Goal: Task Accomplishment & Management: Use online tool/utility

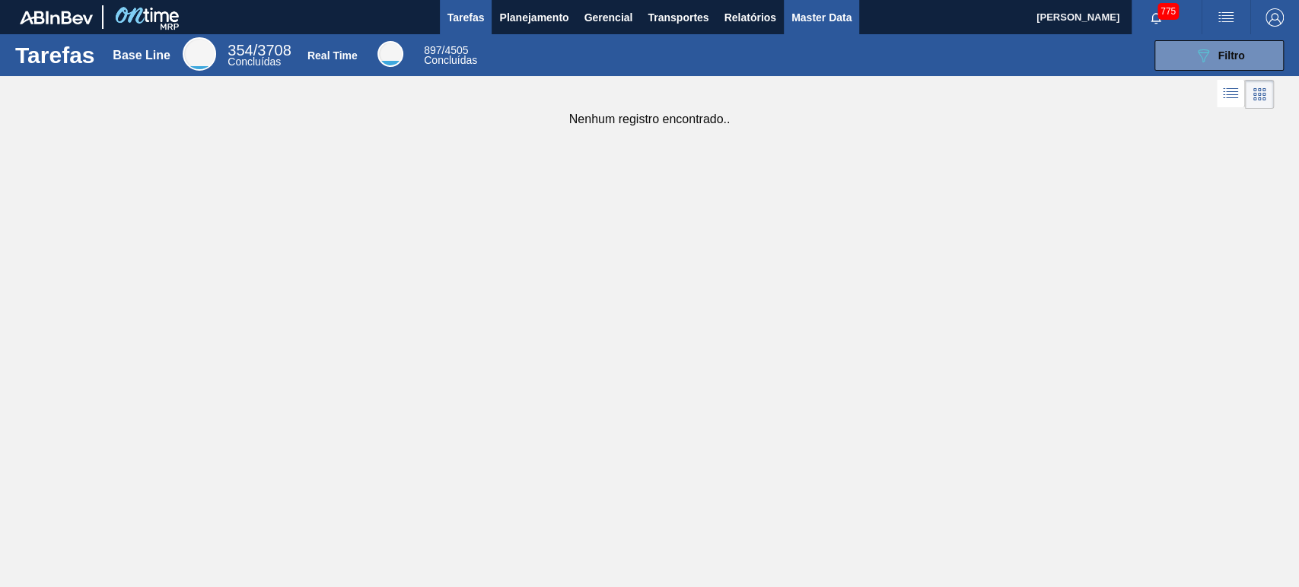
click at [827, 22] on span "Master Data" at bounding box center [821, 17] width 60 height 18
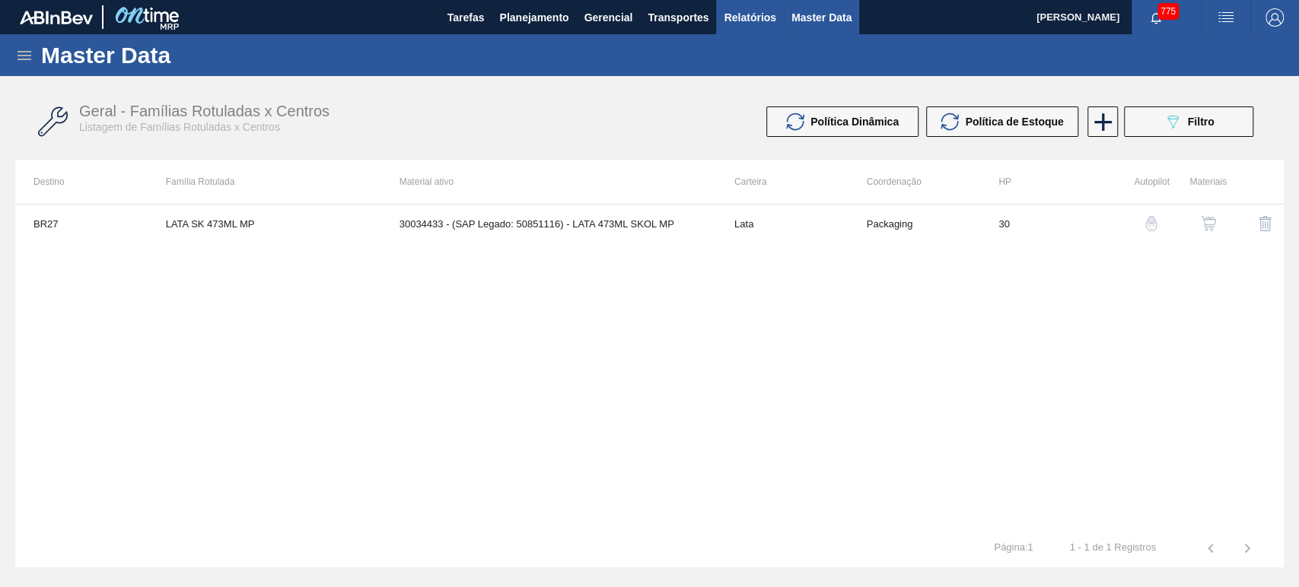
click at [740, 19] on span "Relatórios" at bounding box center [750, 17] width 52 height 18
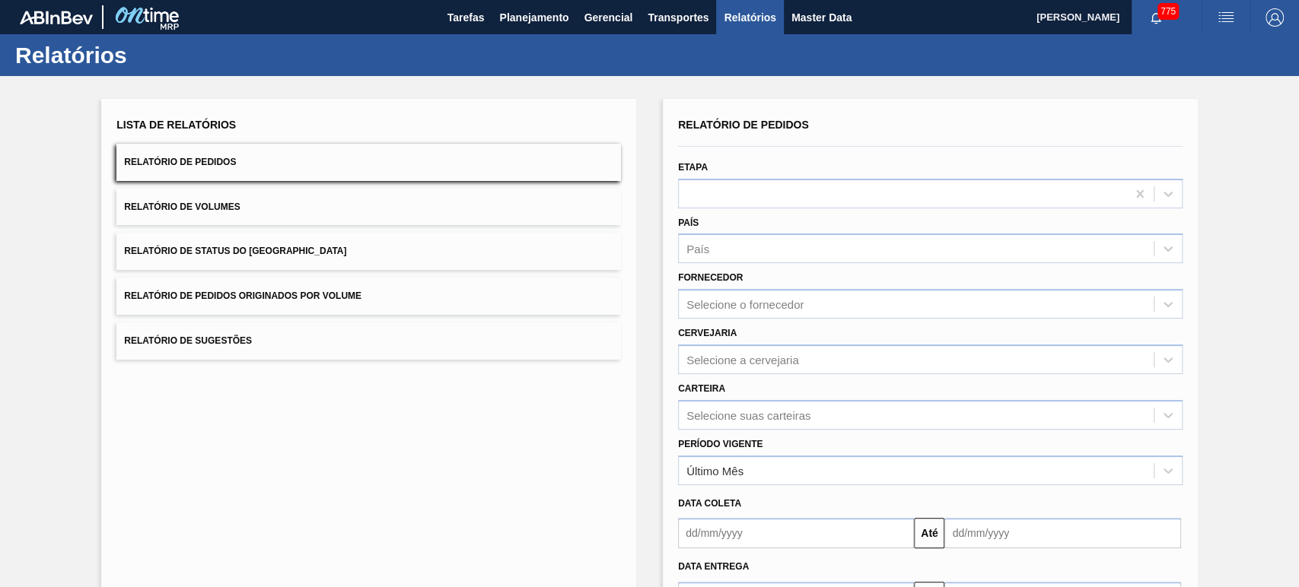
click at [196, 212] on span "Relatório de Volumes" at bounding box center [182, 207] width 116 height 11
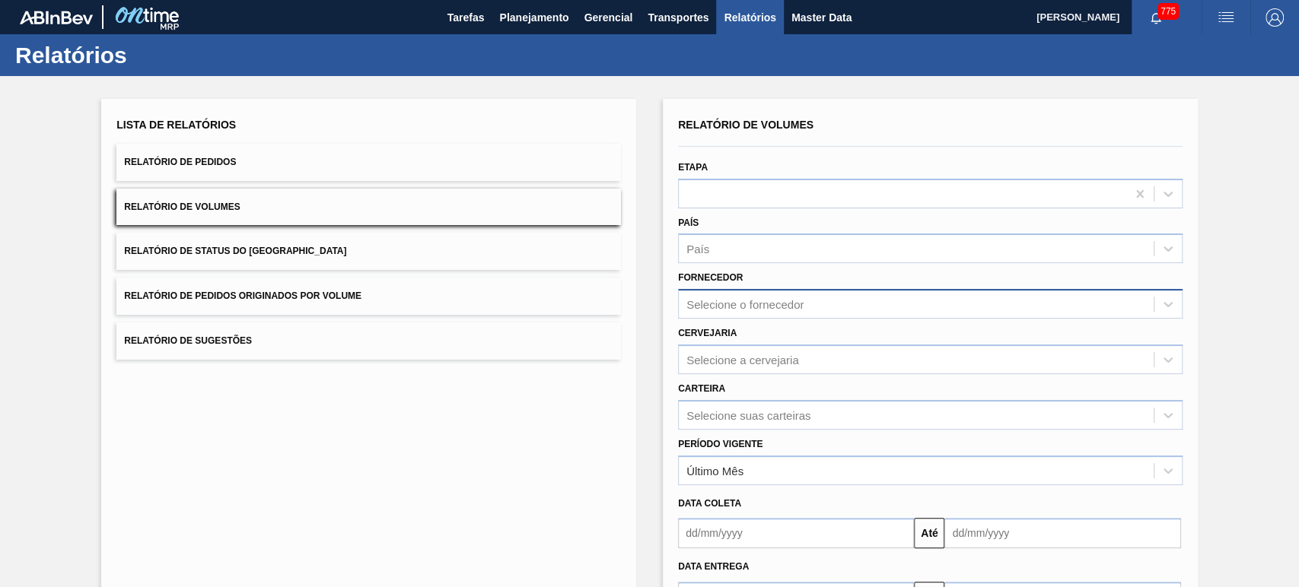
click at [724, 303] on div "Selecione o fornecedor" at bounding box center [744, 304] width 117 height 13
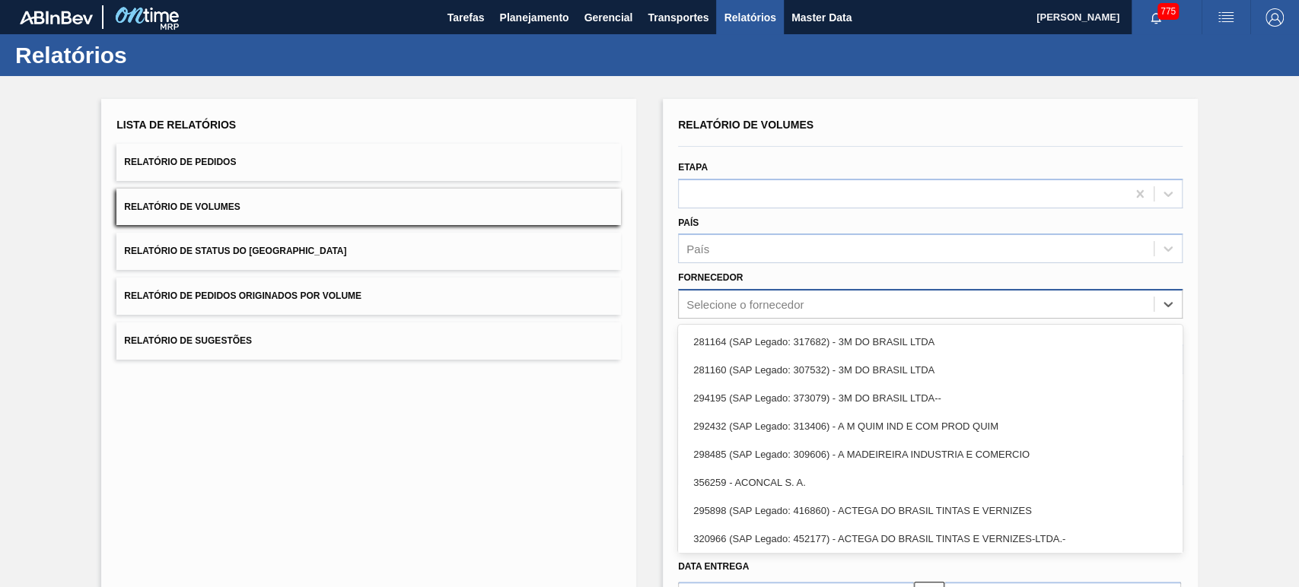
click at [735, 307] on div "Selecione o fornecedor" at bounding box center [744, 304] width 117 height 13
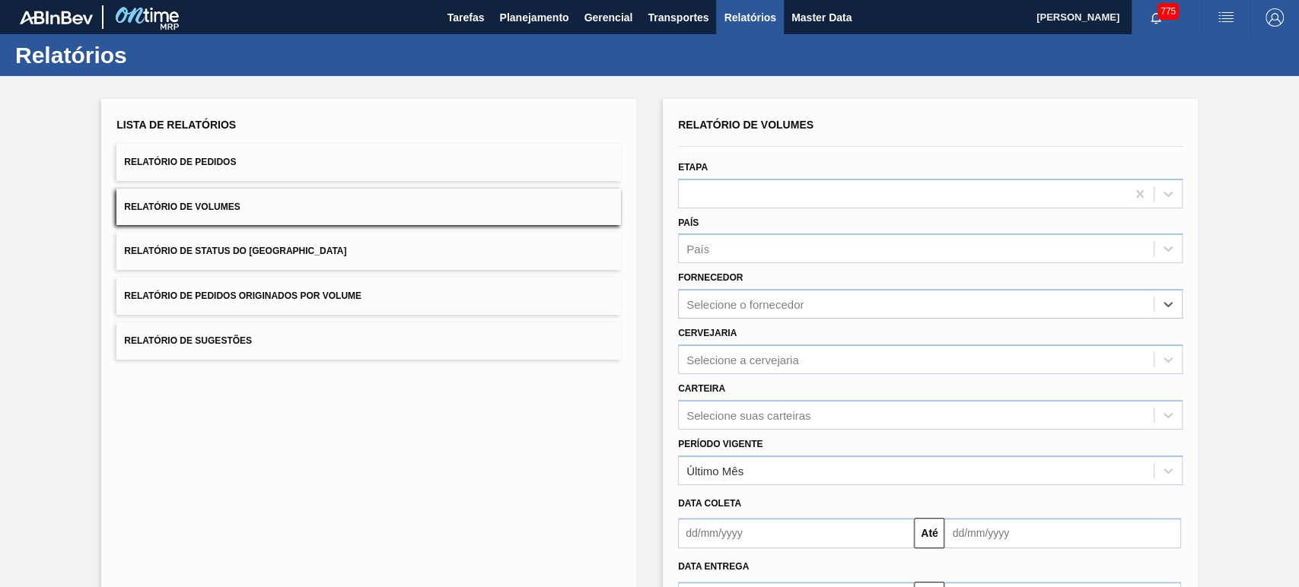
click at [769, 268] on div "Fornecedor Select is focused ,type to refine list, press Down to open the menu,…" at bounding box center [930, 293] width 505 height 52
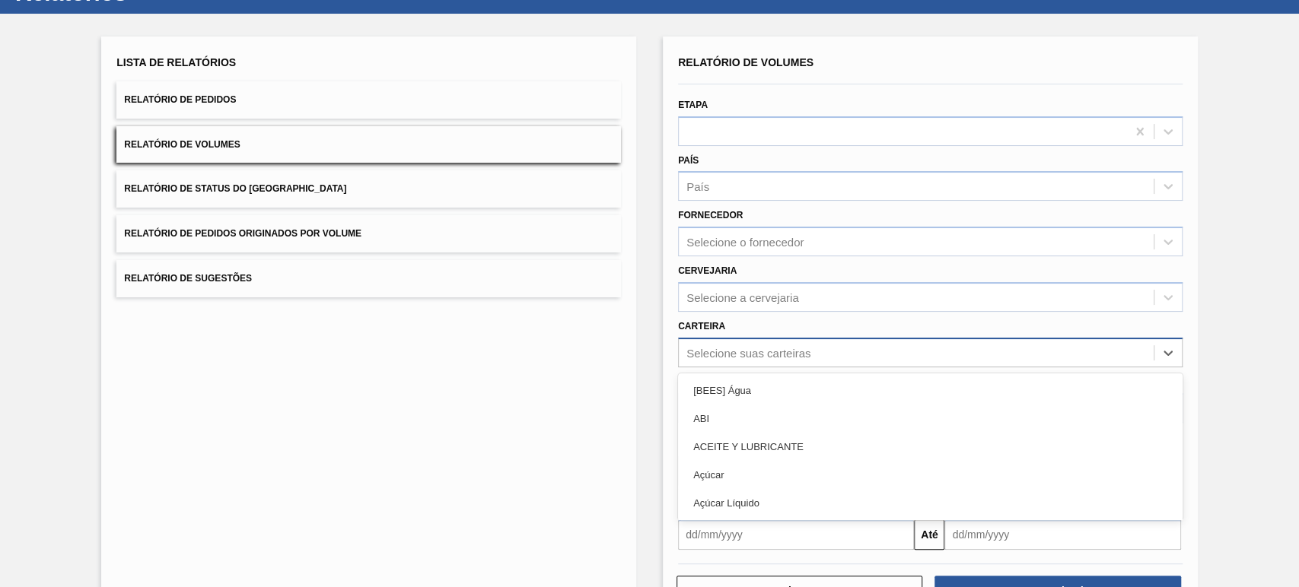
click at [712, 368] on div "option [BEES] Água focused, 1 of 101. 101 results available. Use Up and Down to…" at bounding box center [930, 353] width 505 height 30
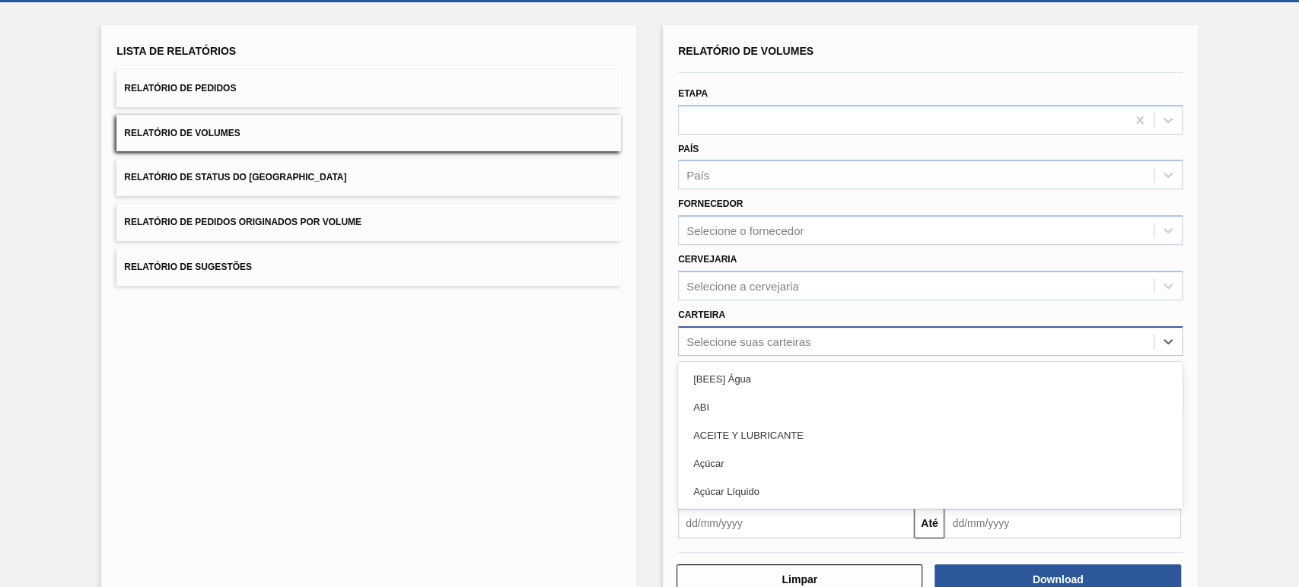
scroll to position [81, 0]
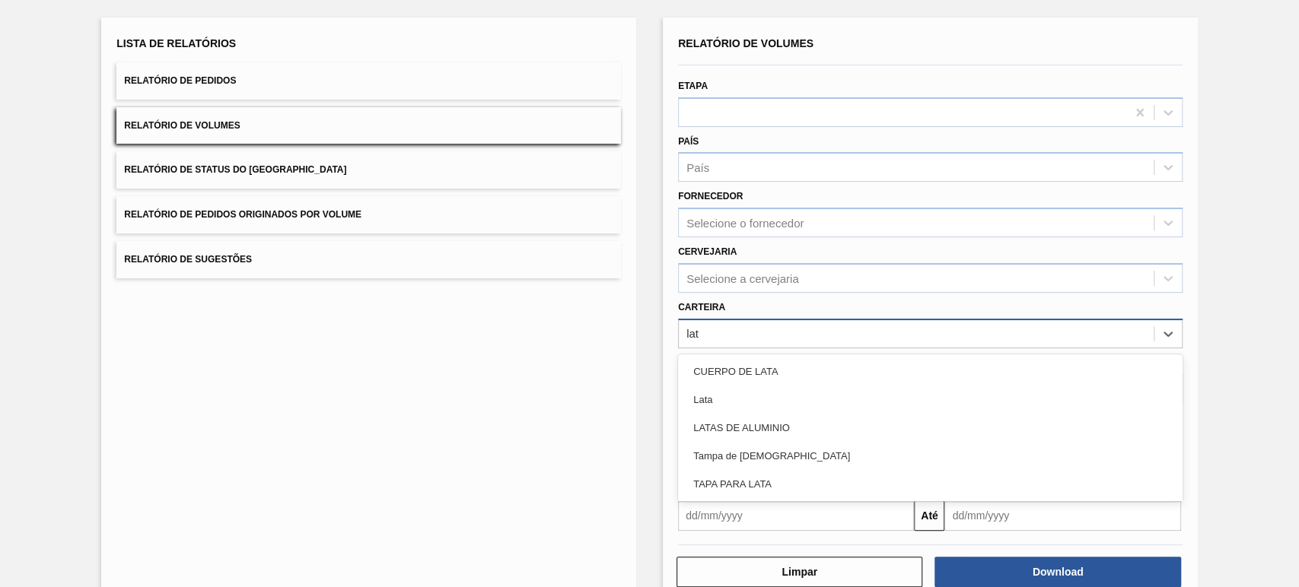
type input "lata"
click at [712, 409] on div "Lata" at bounding box center [930, 400] width 505 height 28
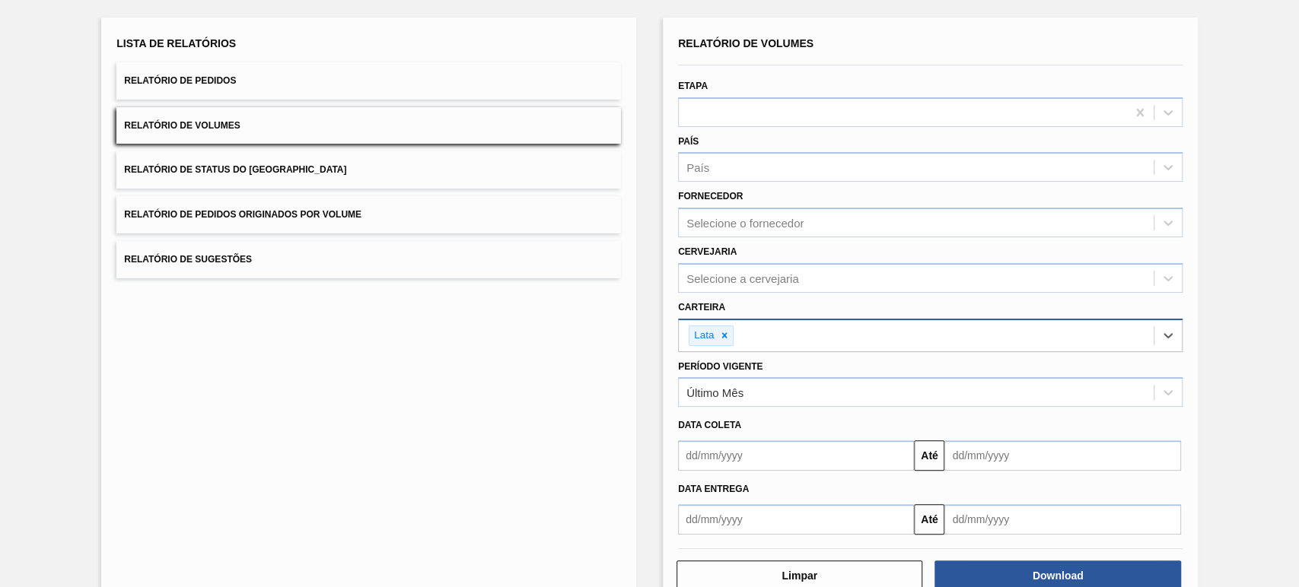
click at [663, 352] on div "Relatório de Volumes Etapa País País Fornecedor Selecione o fornecedor Cervejar…" at bounding box center [930, 313] width 535 height 591
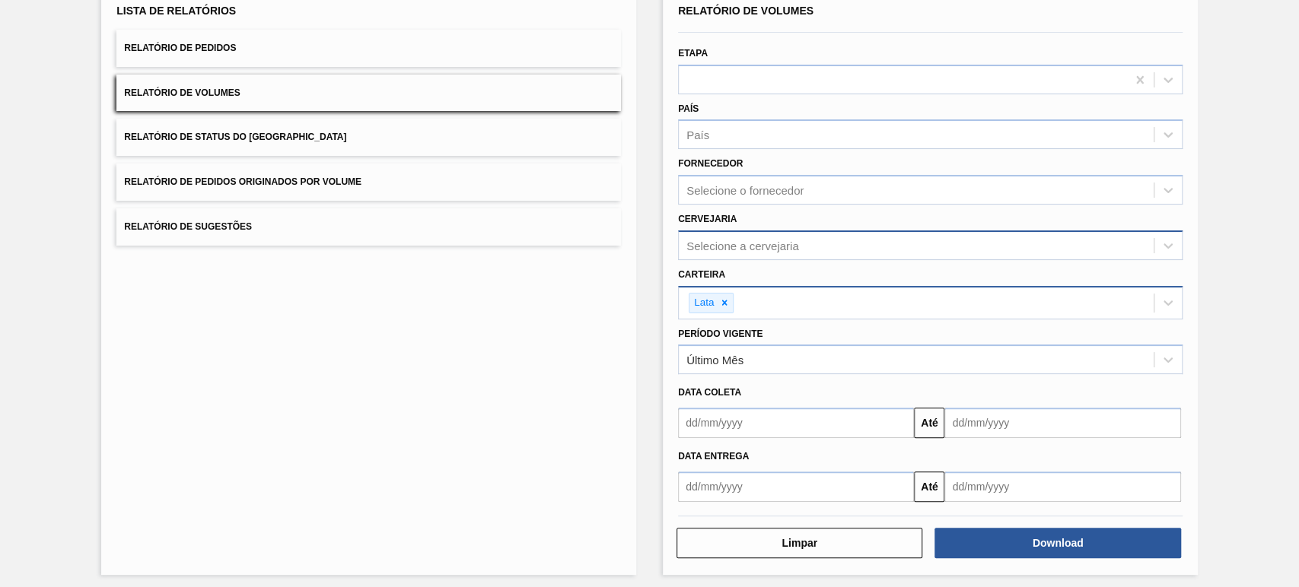
scroll to position [119, 0]
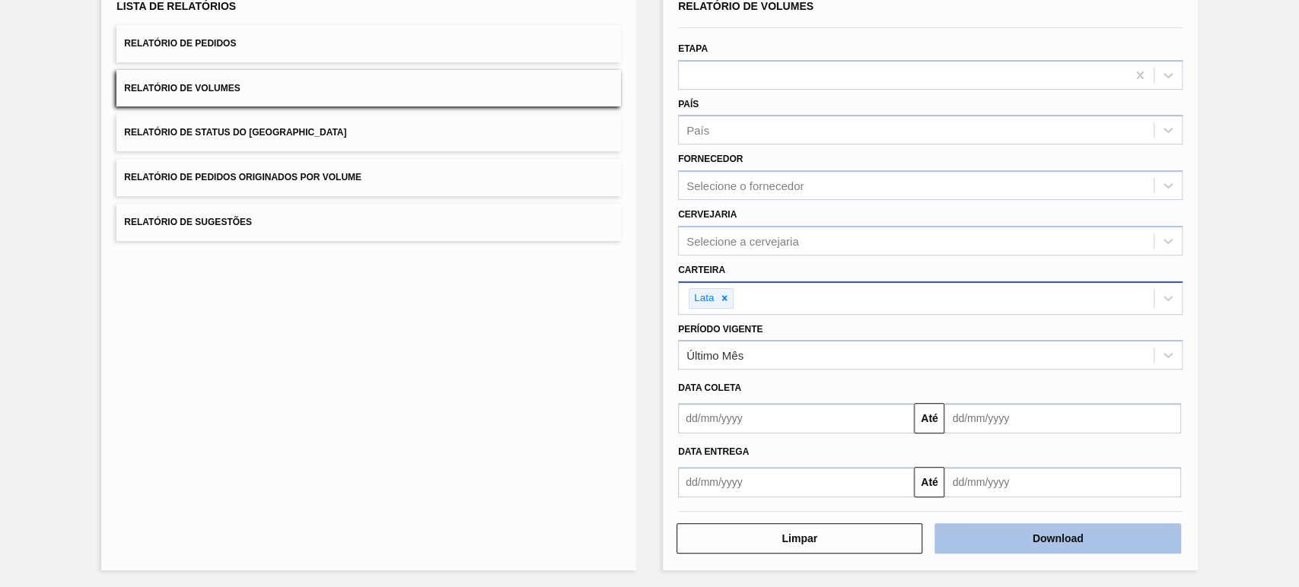
click at [1055, 535] on button "Download" at bounding box center [1057, 539] width 246 height 30
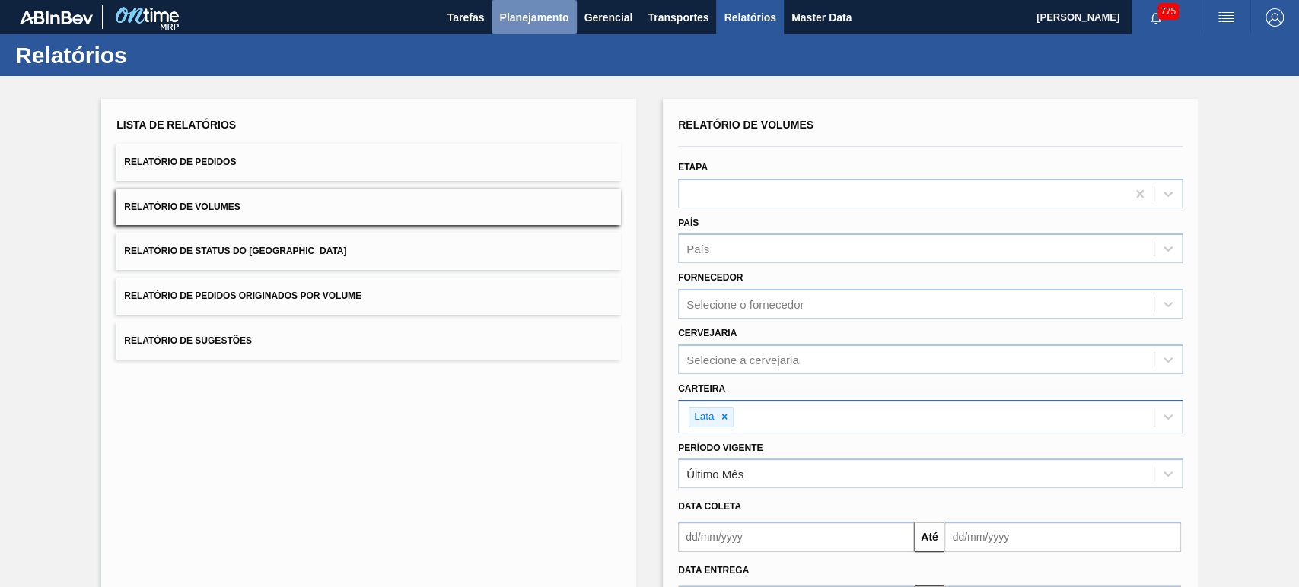
click at [550, 24] on span "Planejamento" at bounding box center [533, 17] width 69 height 18
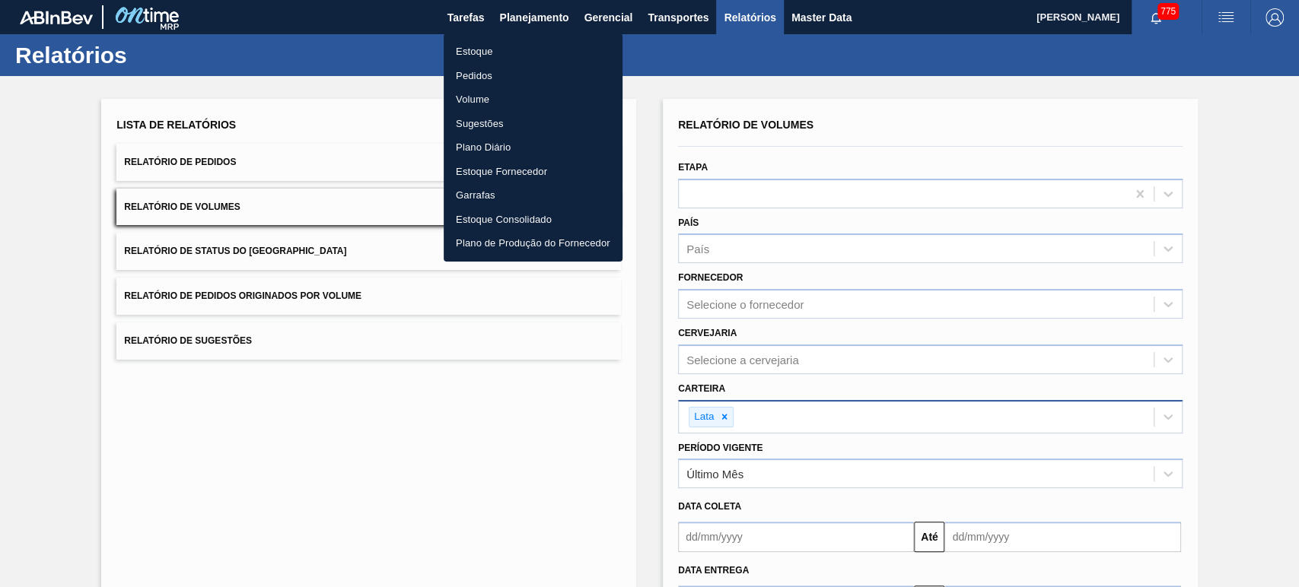
click at [842, 51] on div at bounding box center [649, 293] width 1299 height 587
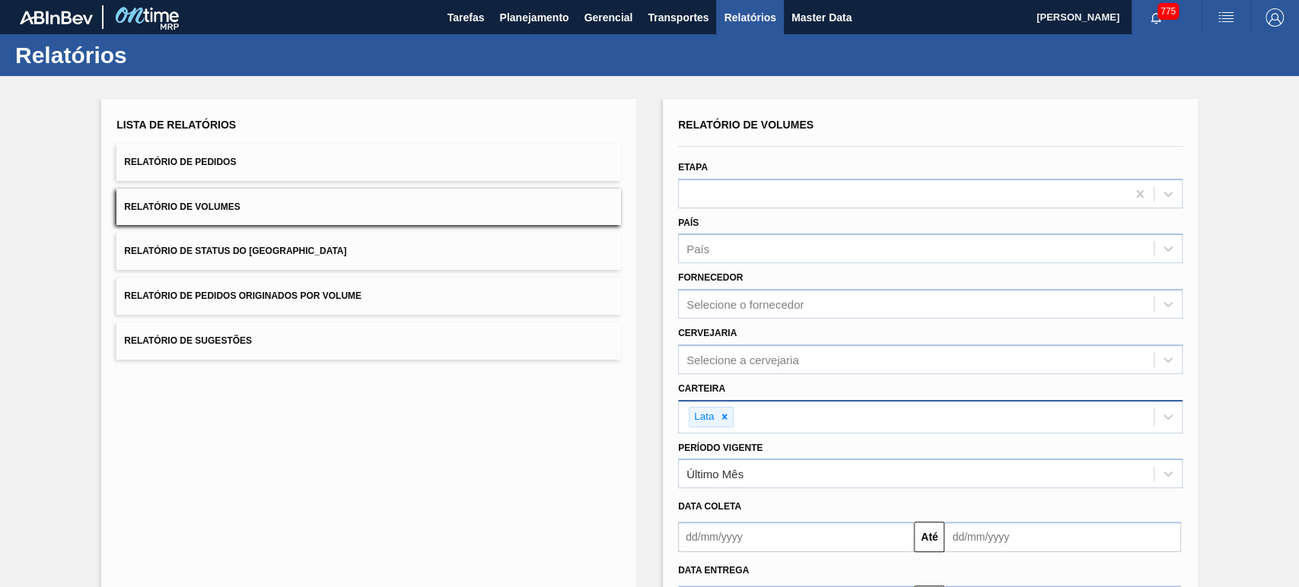
click at [253, 161] on button "Relatório de Pedidos" at bounding box center [368, 162] width 505 height 37
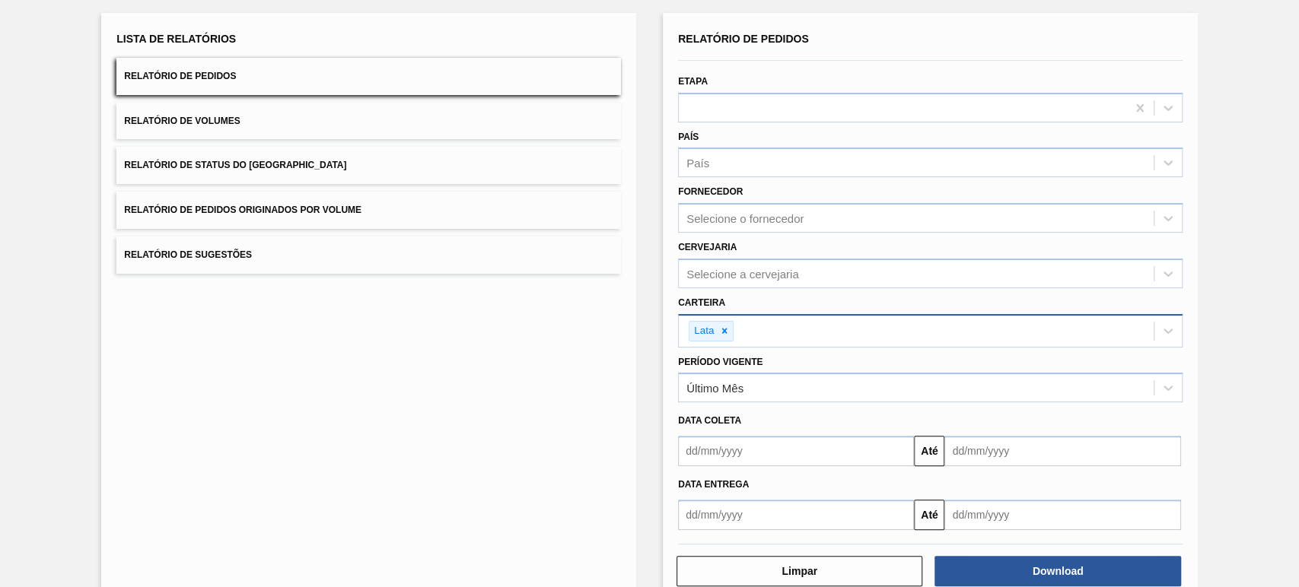
scroll to position [119, 0]
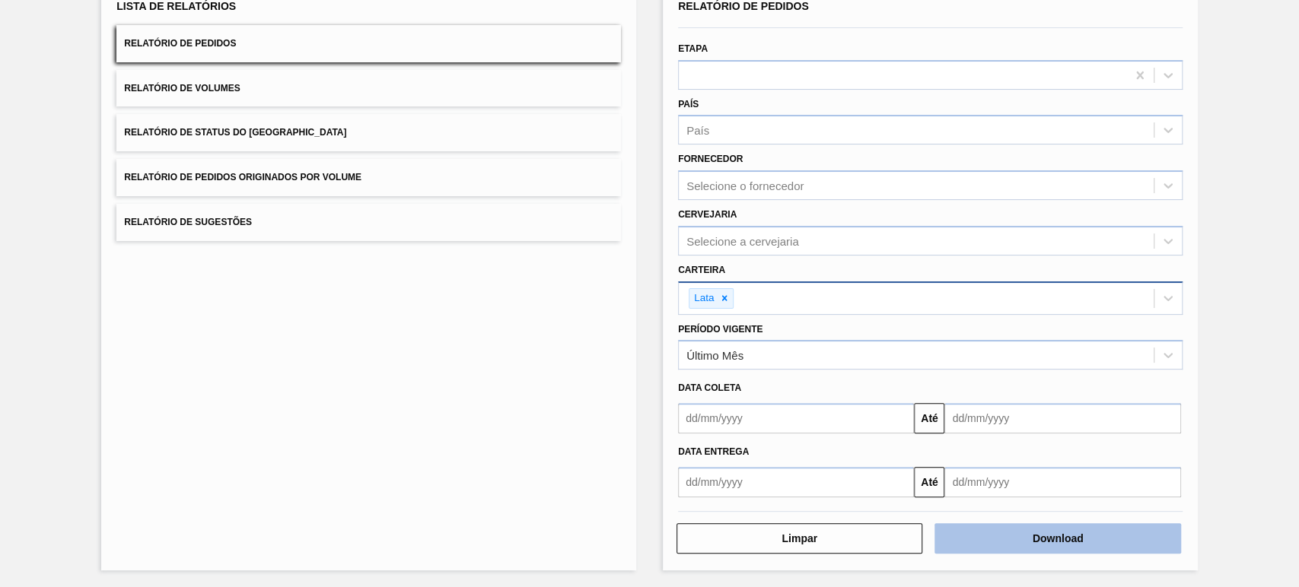
click at [1071, 545] on button "Download" at bounding box center [1057, 539] width 246 height 30
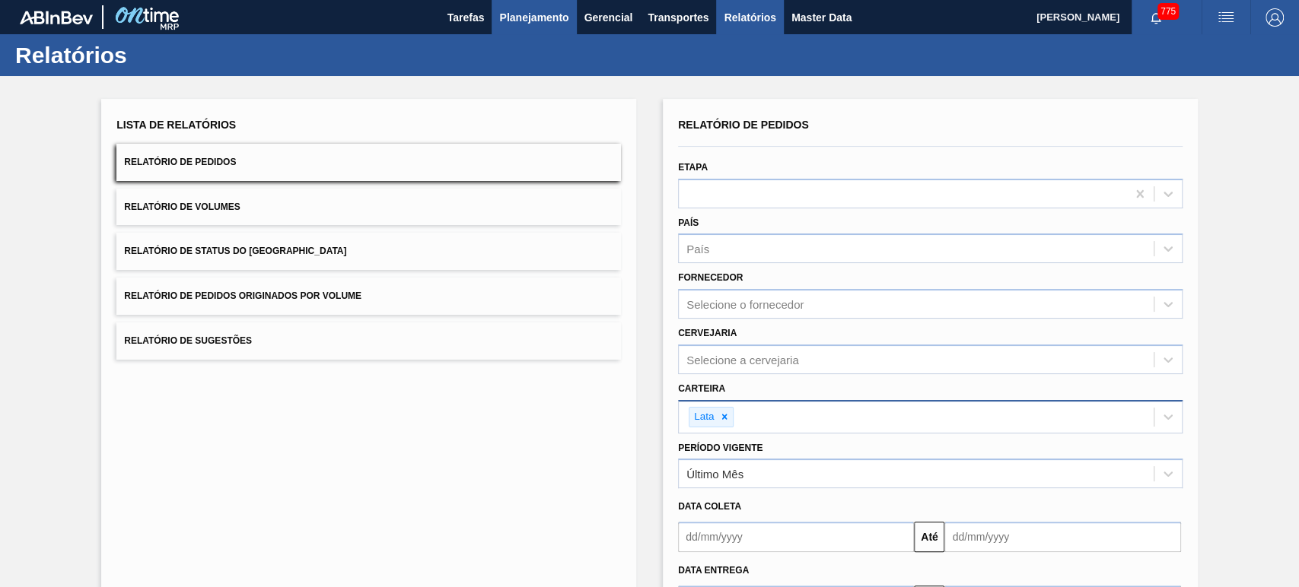
click at [549, 25] on span "Planejamento" at bounding box center [533, 17] width 69 height 18
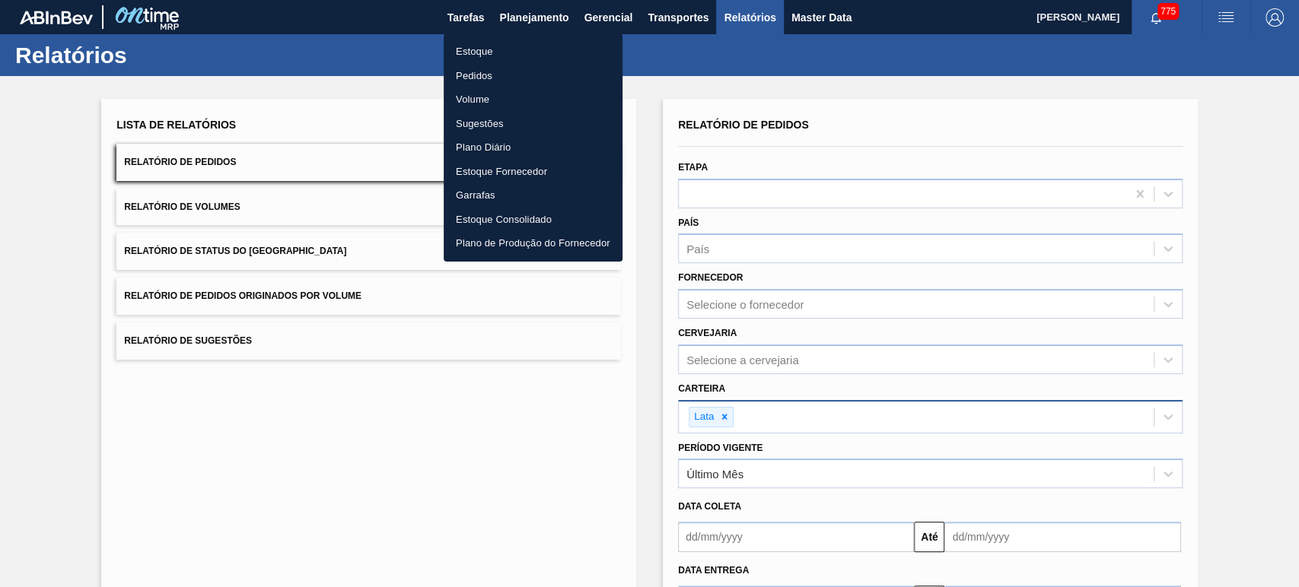
click at [484, 88] on li "Volume" at bounding box center [533, 100] width 179 height 24
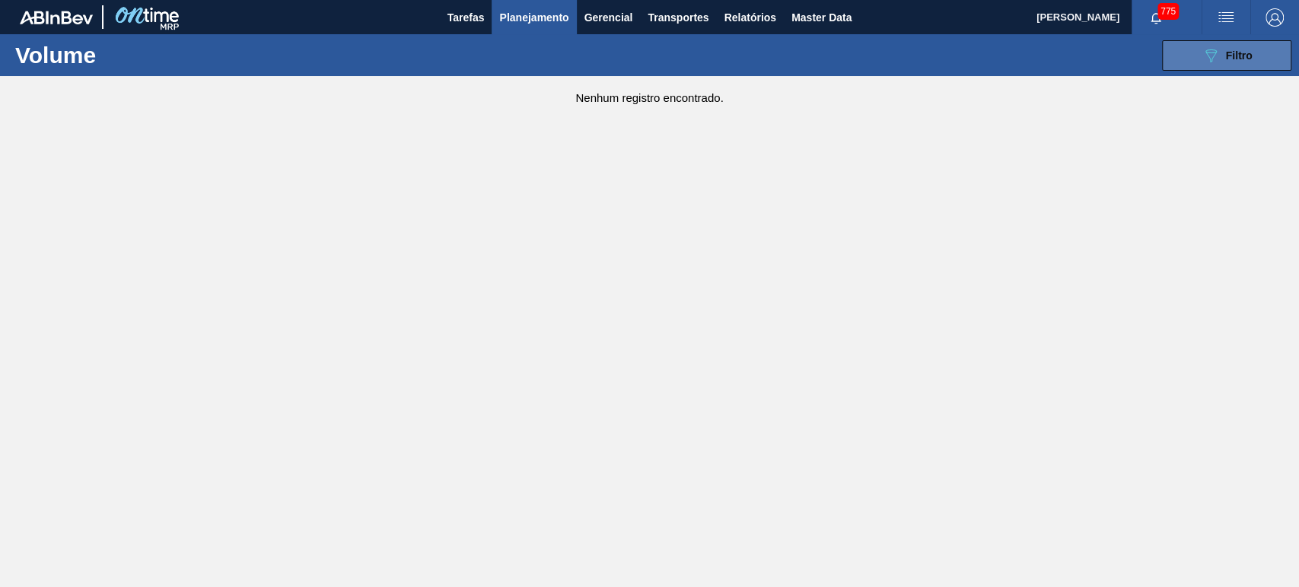
click at [1224, 61] on div "089F7B8B-B2A5-4AFE-B5C0-19BA573D28AC Filtro" at bounding box center [1227, 55] width 51 height 18
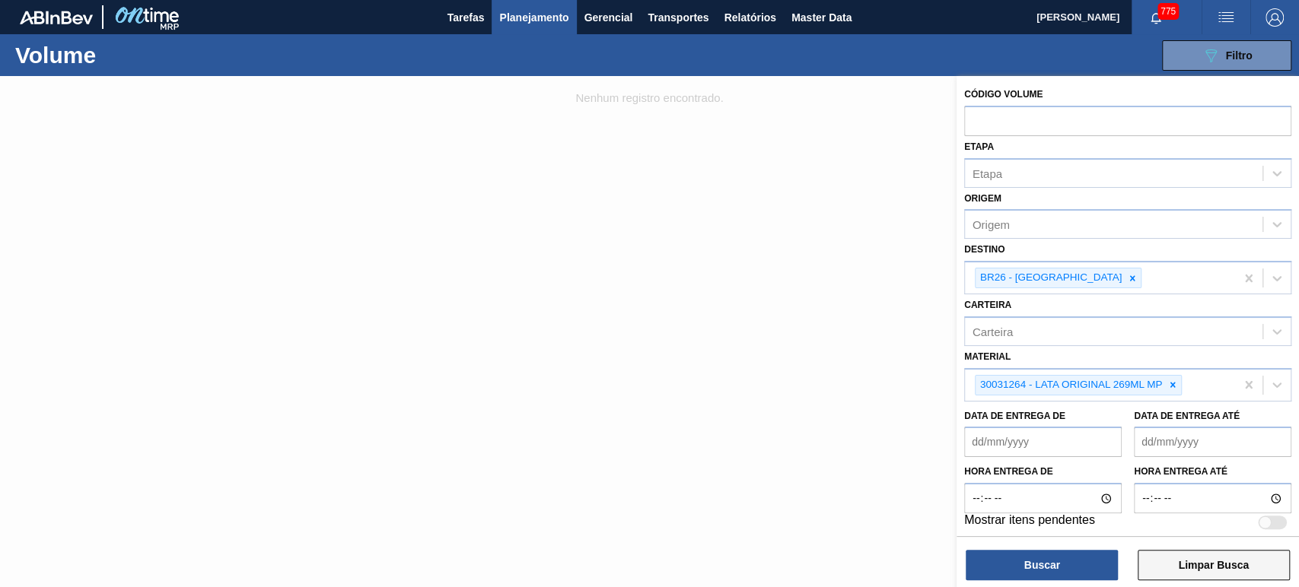
click at [1211, 569] on button "Limpar Busca" at bounding box center [1214, 565] width 152 height 30
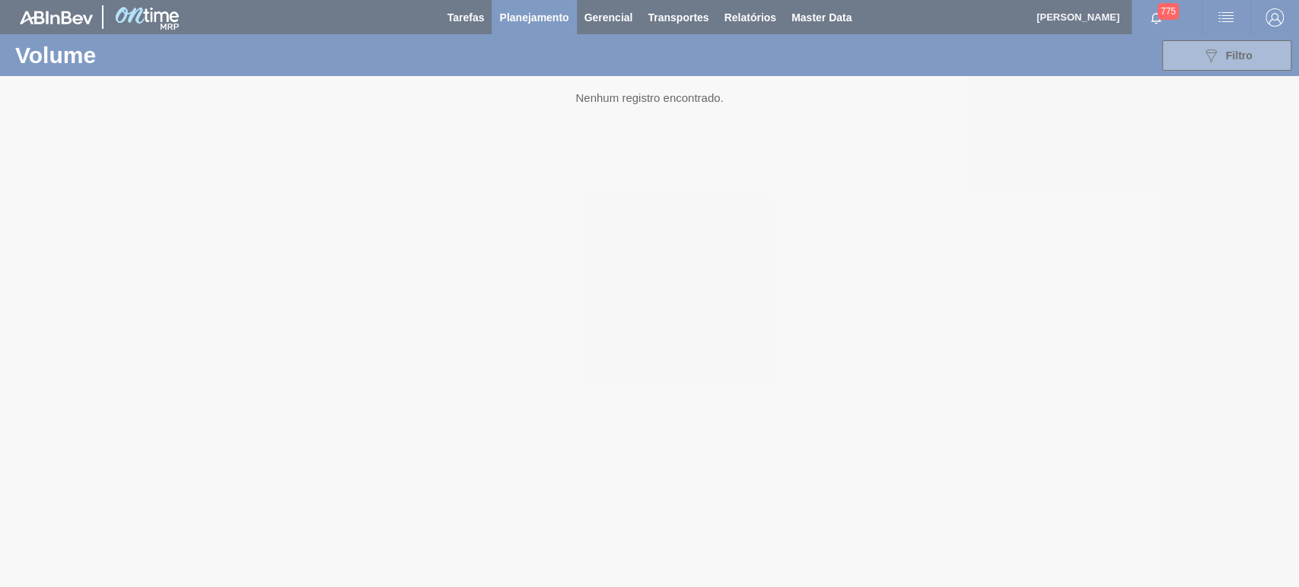
click at [1222, 63] on div at bounding box center [649, 293] width 1299 height 587
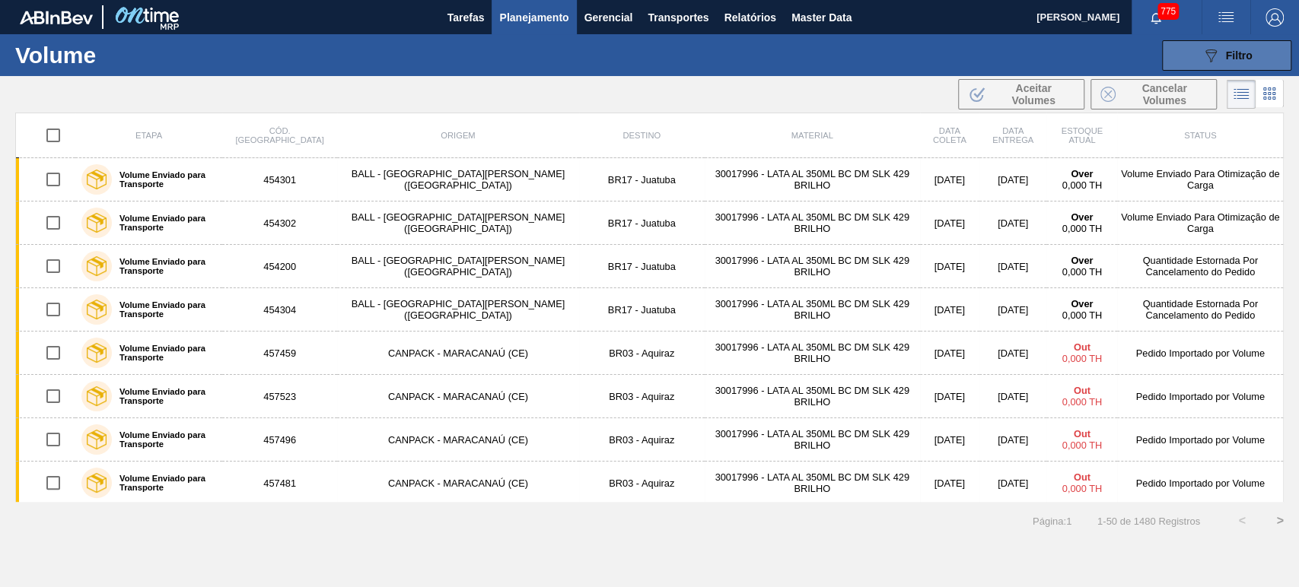
click at [1224, 62] on div "089F7B8B-B2A5-4AFE-B5C0-19BA573D28AC Filtro" at bounding box center [1227, 55] width 51 height 18
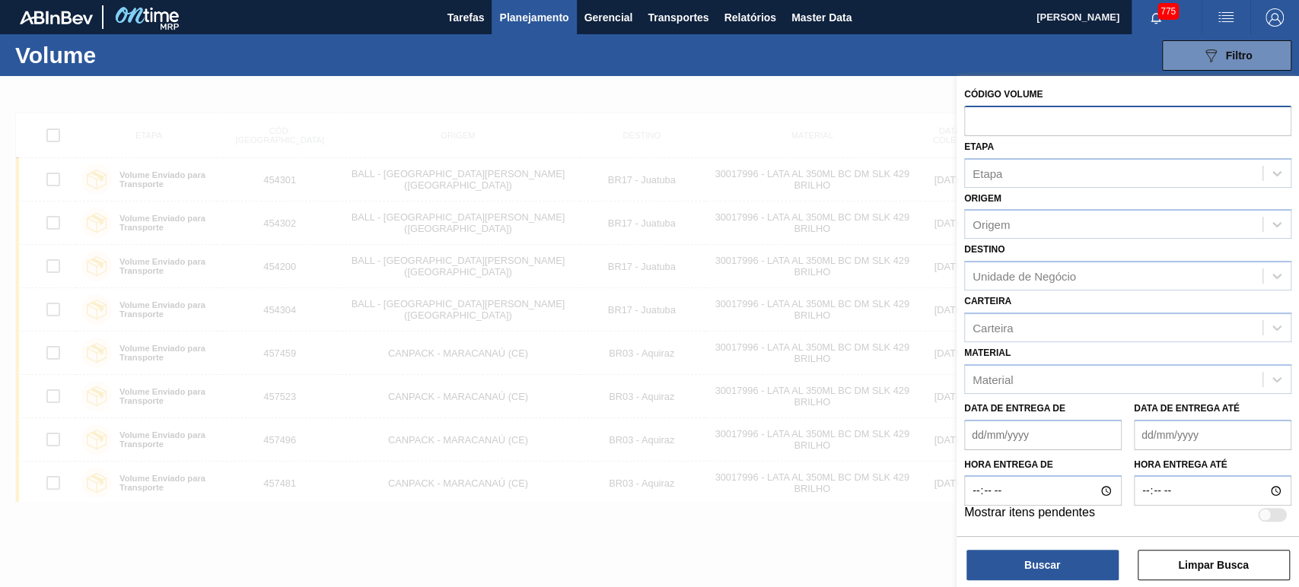
click at [1008, 129] on input "text" at bounding box center [1127, 120] width 327 height 29
paste input "V620047"
click at [980, 124] on input "V620047" at bounding box center [1127, 120] width 327 height 29
type input "620047"
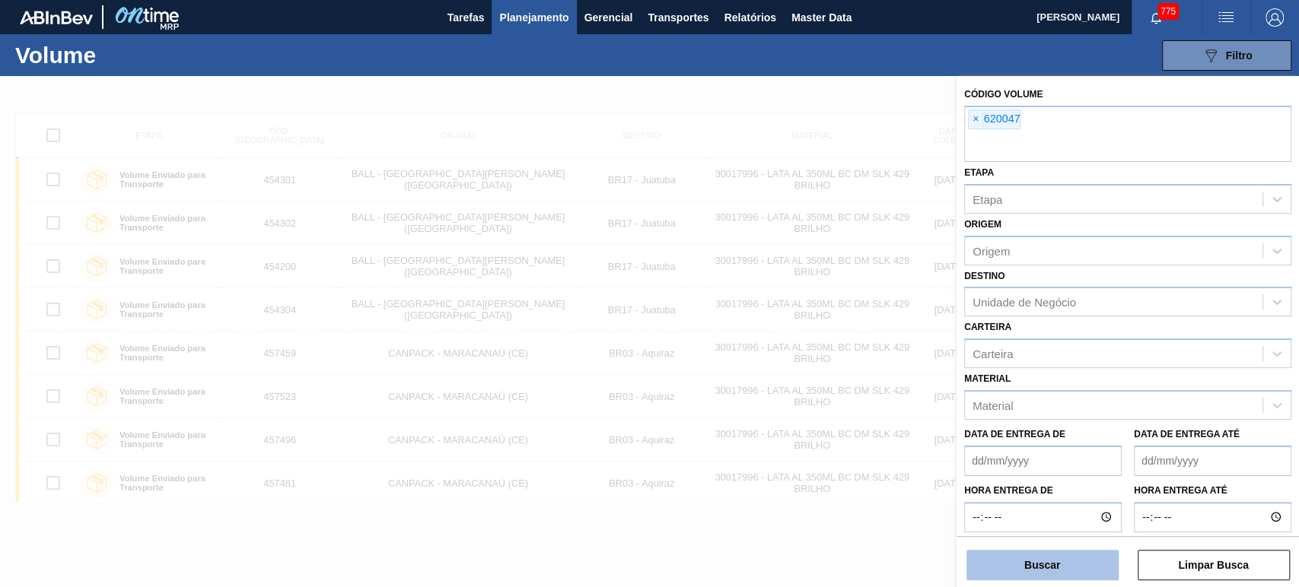
click at [1033, 577] on button "Buscar" at bounding box center [1042, 565] width 152 height 30
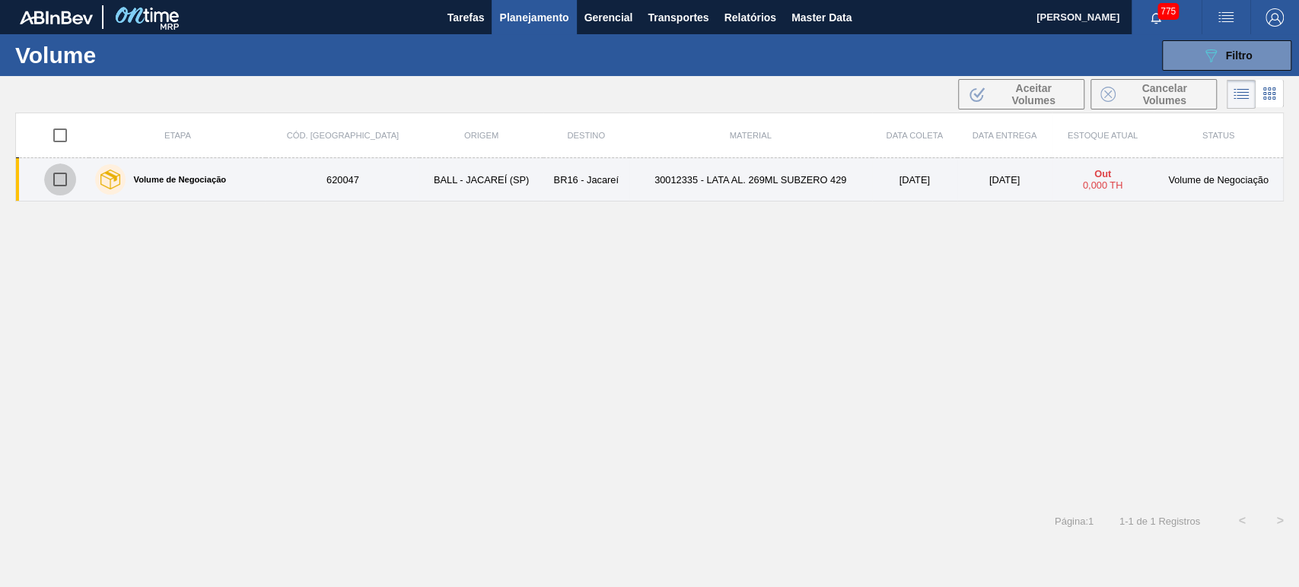
click at [63, 184] on input "checkbox" at bounding box center [60, 180] width 32 height 32
checkbox input "true"
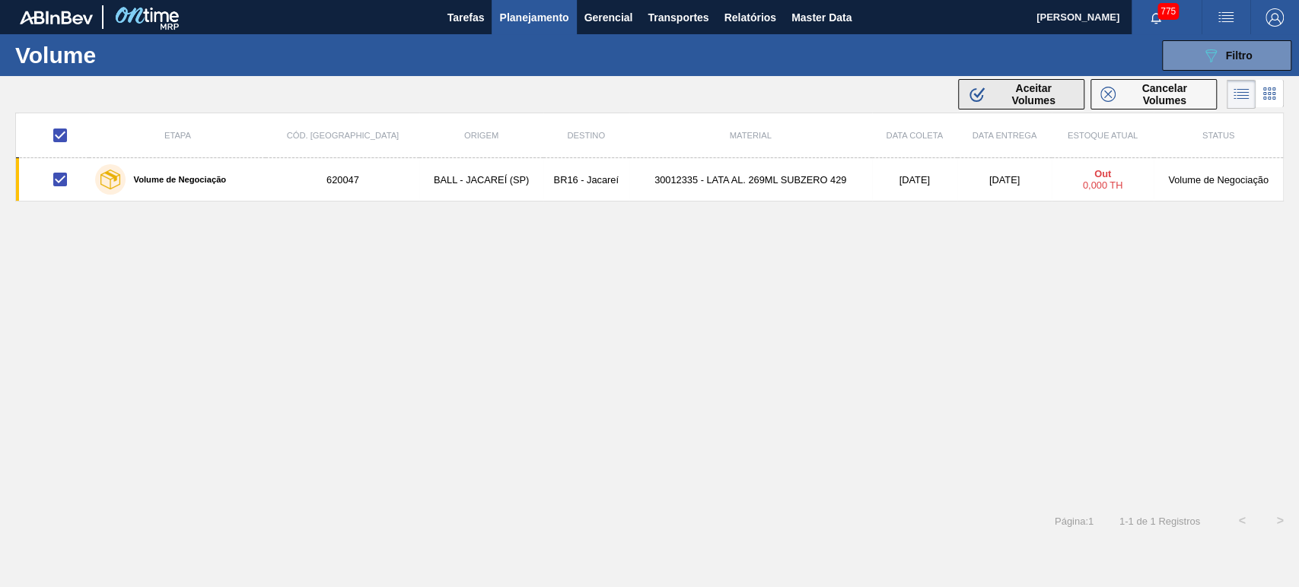
click at [1039, 88] on span "Aceitar Volumes" at bounding box center [1033, 94] width 82 height 24
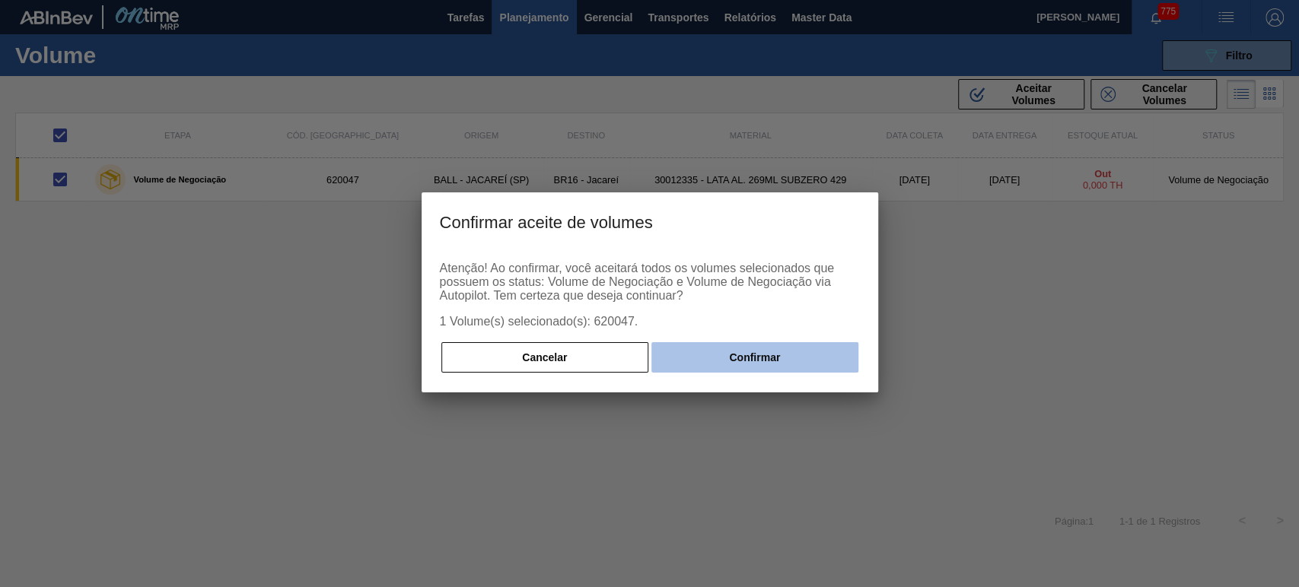
click at [763, 358] on button "Confirmar" at bounding box center [754, 357] width 206 height 30
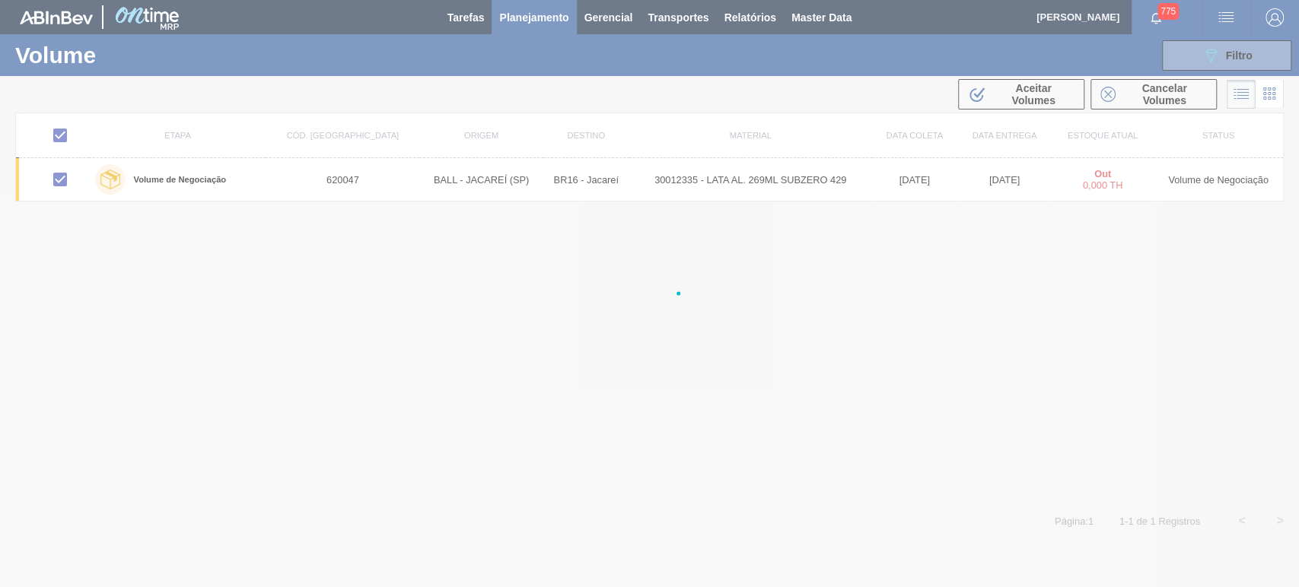
checkbox input "false"
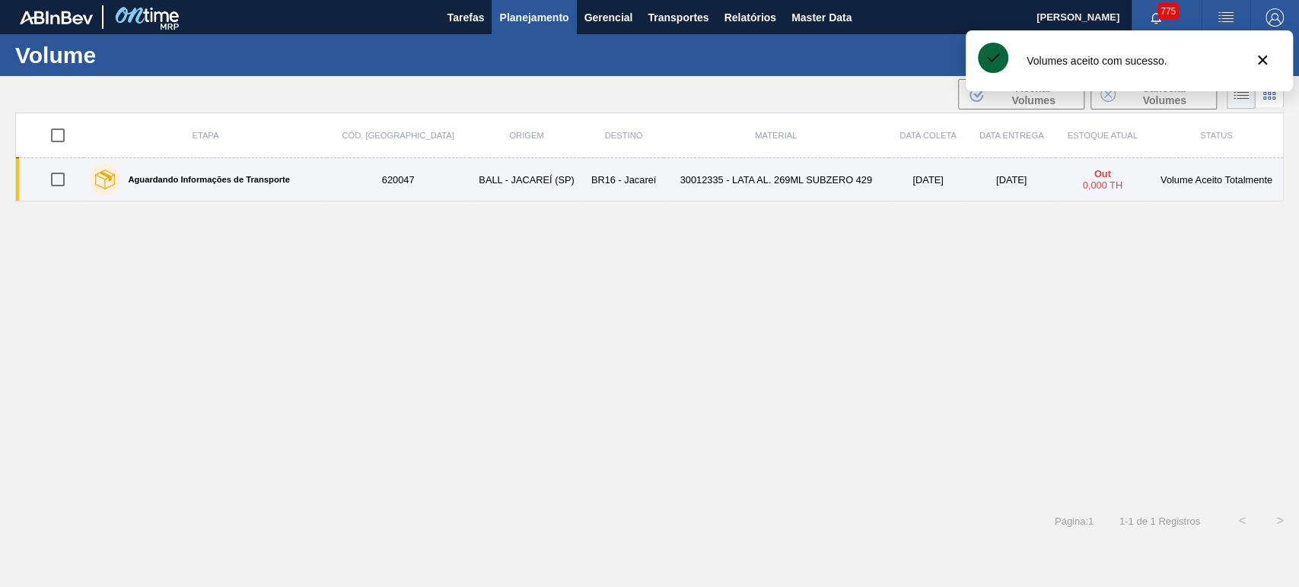
click at [262, 181] on label "Aguardando Informações de Transporte" at bounding box center [205, 179] width 170 height 9
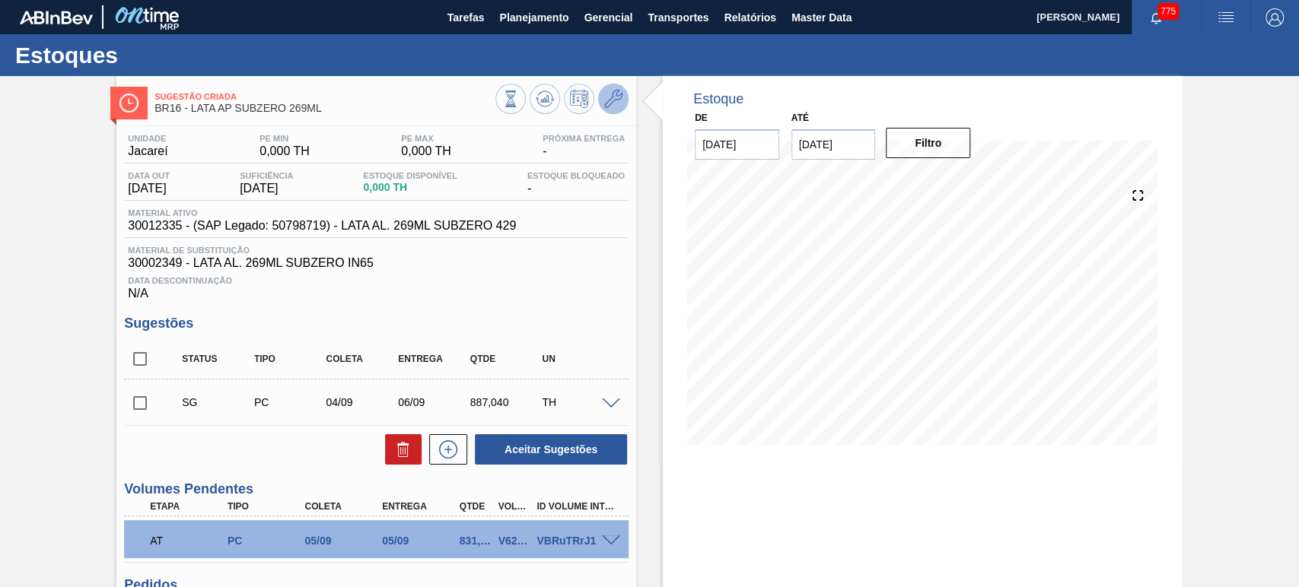
click at [613, 97] on icon at bounding box center [613, 99] width 18 height 18
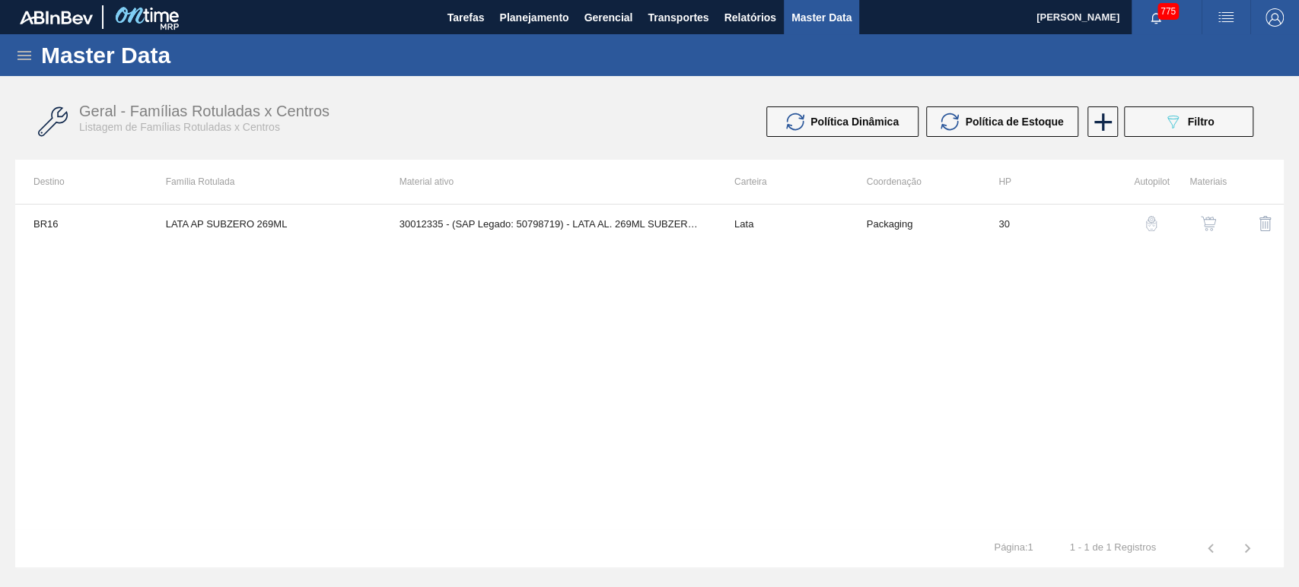
click at [1206, 221] on img "button" at bounding box center [1208, 223] width 15 height 15
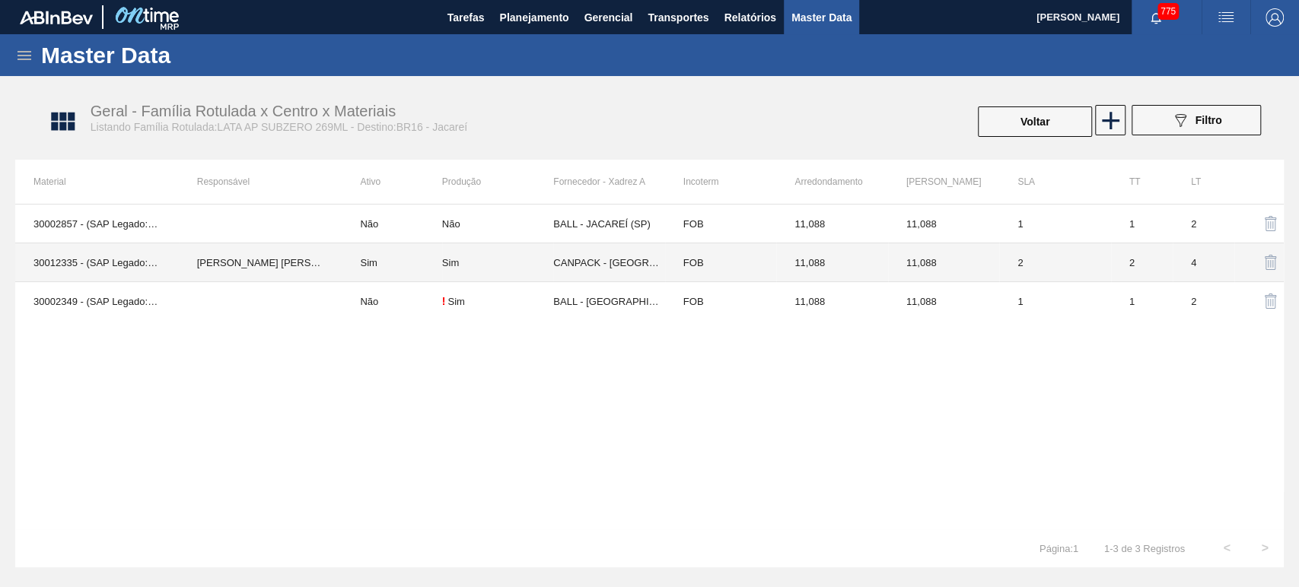
click at [325, 256] on td "IGOR FERREIRA MOURA" at bounding box center [261, 263] width 164 height 39
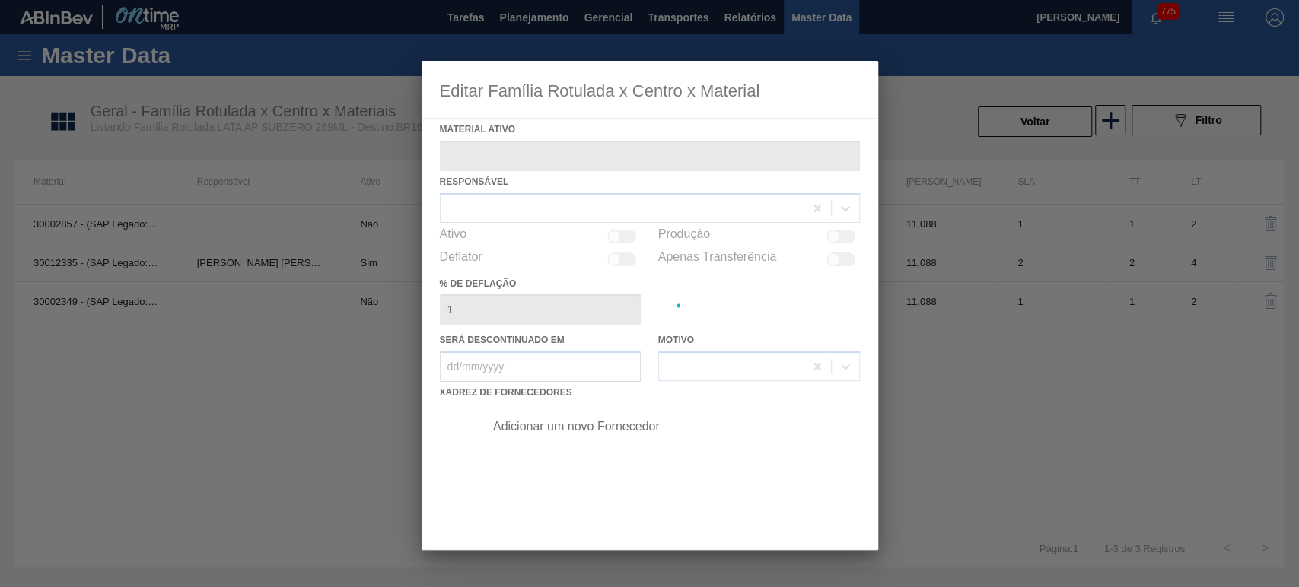
type ativo "30012335 - (SAP Legado: 50798719) - LATA AL. 269ML SUBZERO 429"
checkbox input "true"
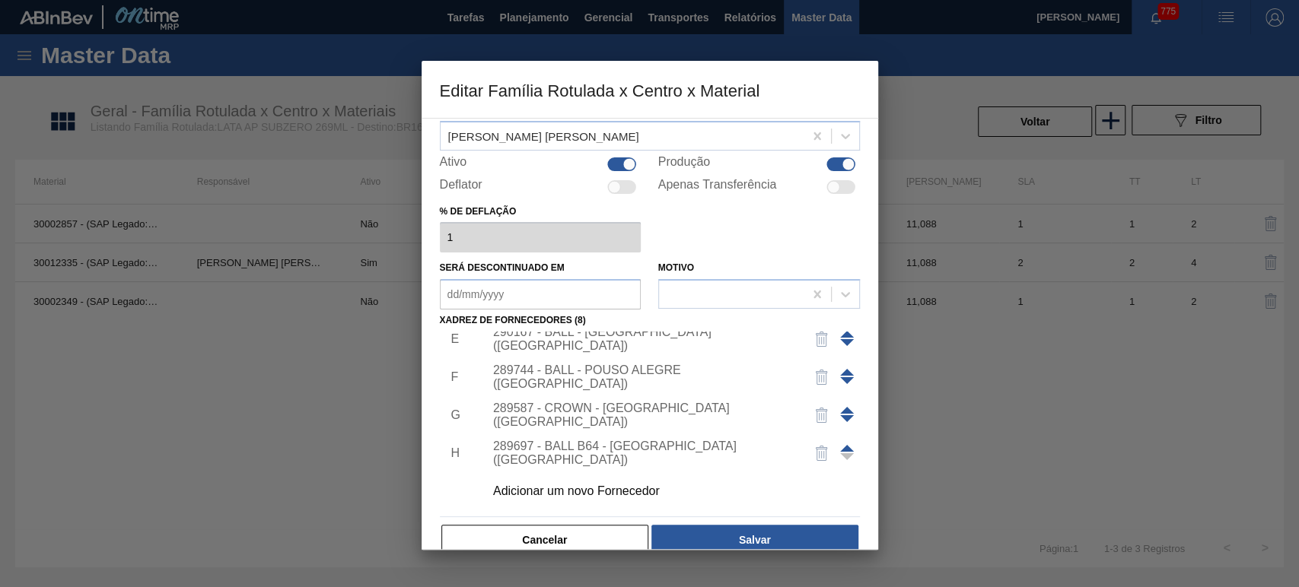
scroll to position [97, 0]
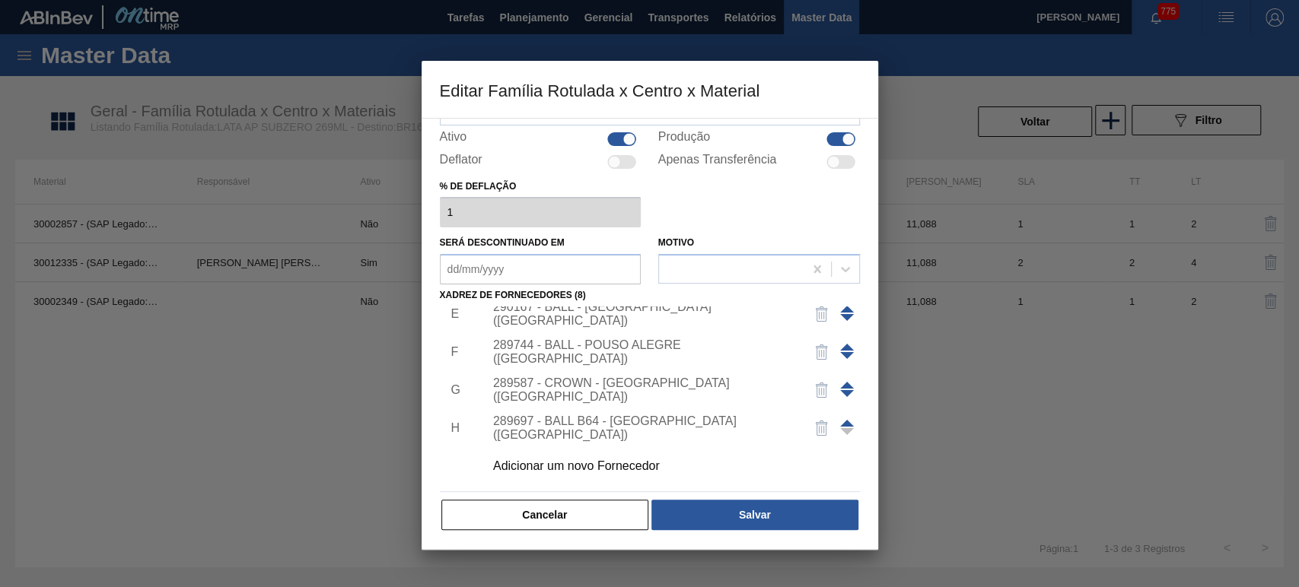
click at [639, 428] on div "289697 - BALL B64 - RECIFE (PE)" at bounding box center [642, 428] width 298 height 27
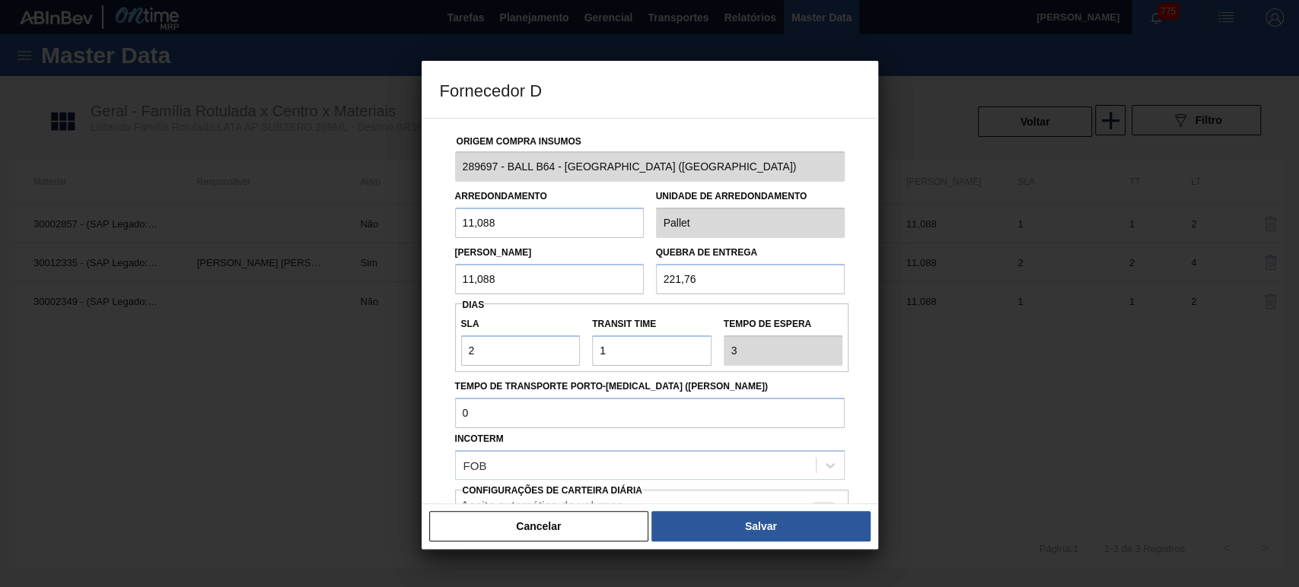
scroll to position [114, 0]
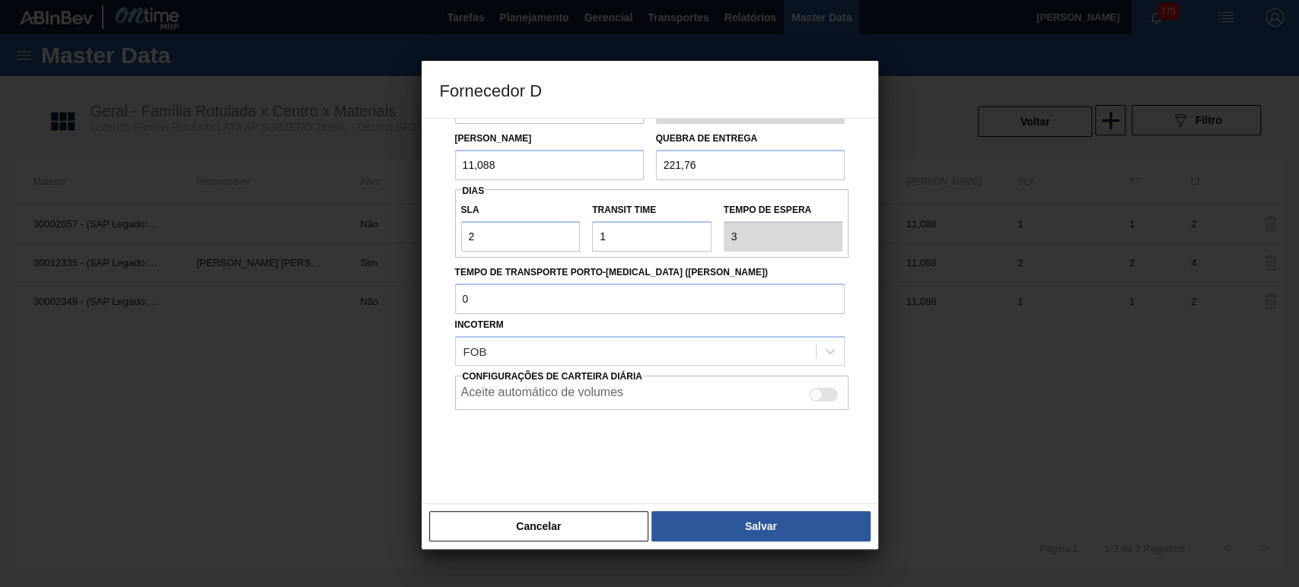
click at [832, 400] on div at bounding box center [824, 395] width 29 height 14
checkbox input "true"
click at [786, 533] on button "Salvar" at bounding box center [760, 526] width 218 height 30
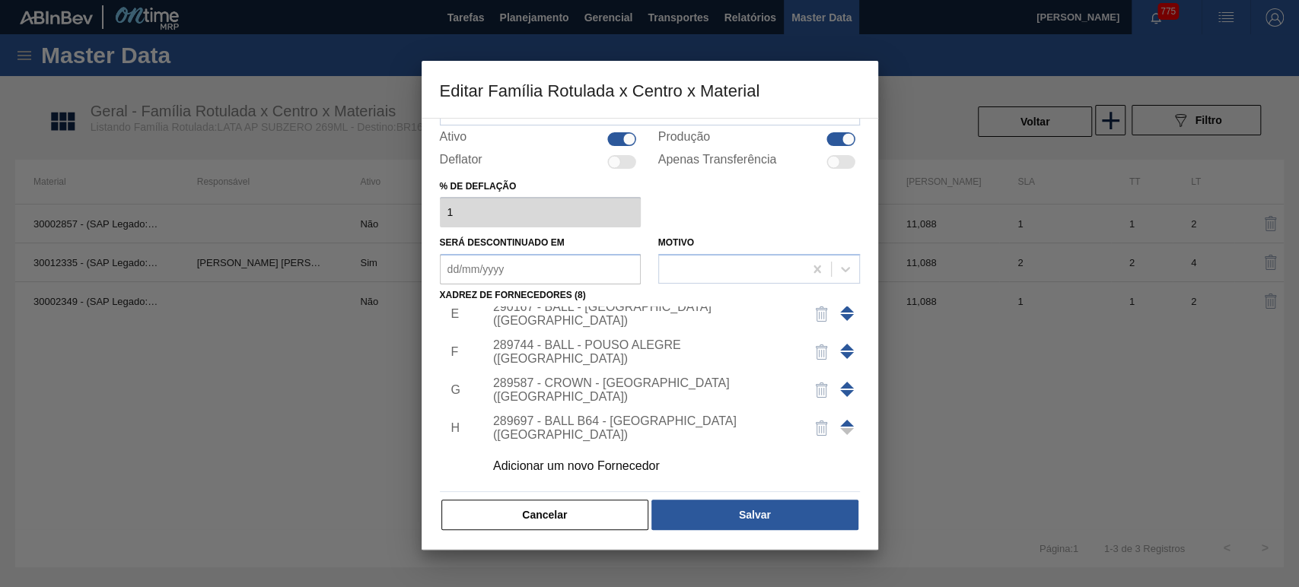
click at [663, 388] on div "289587 - CROWN - PONTA GROSSA (PR)" at bounding box center [642, 390] width 298 height 27
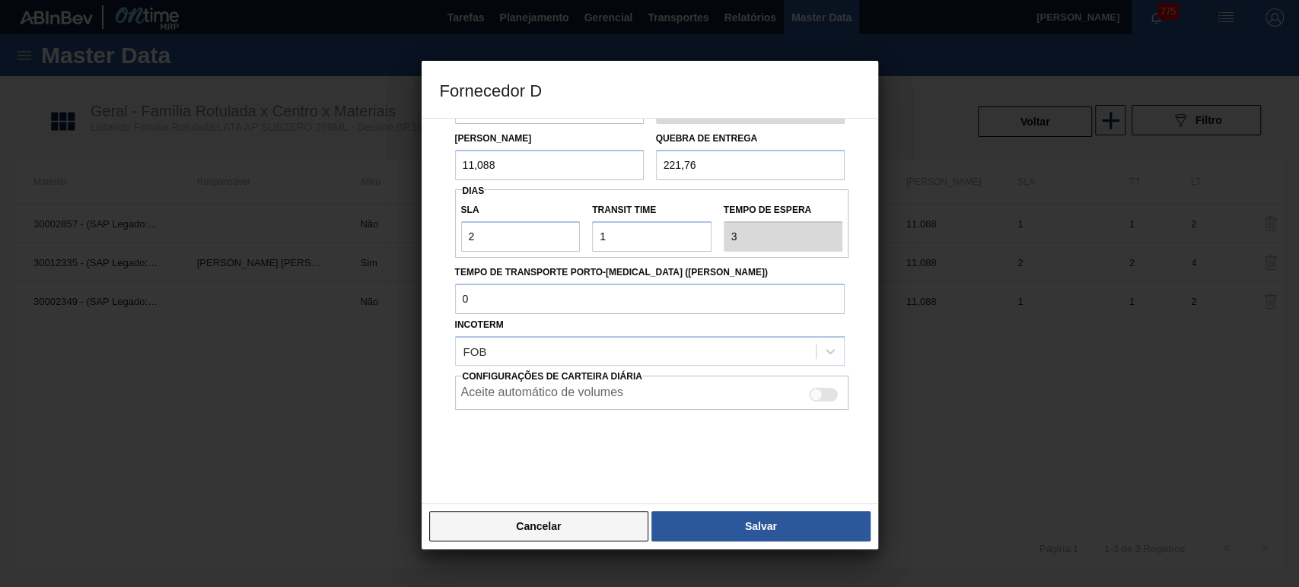
click at [570, 517] on button "Cancelar" at bounding box center [539, 526] width 220 height 30
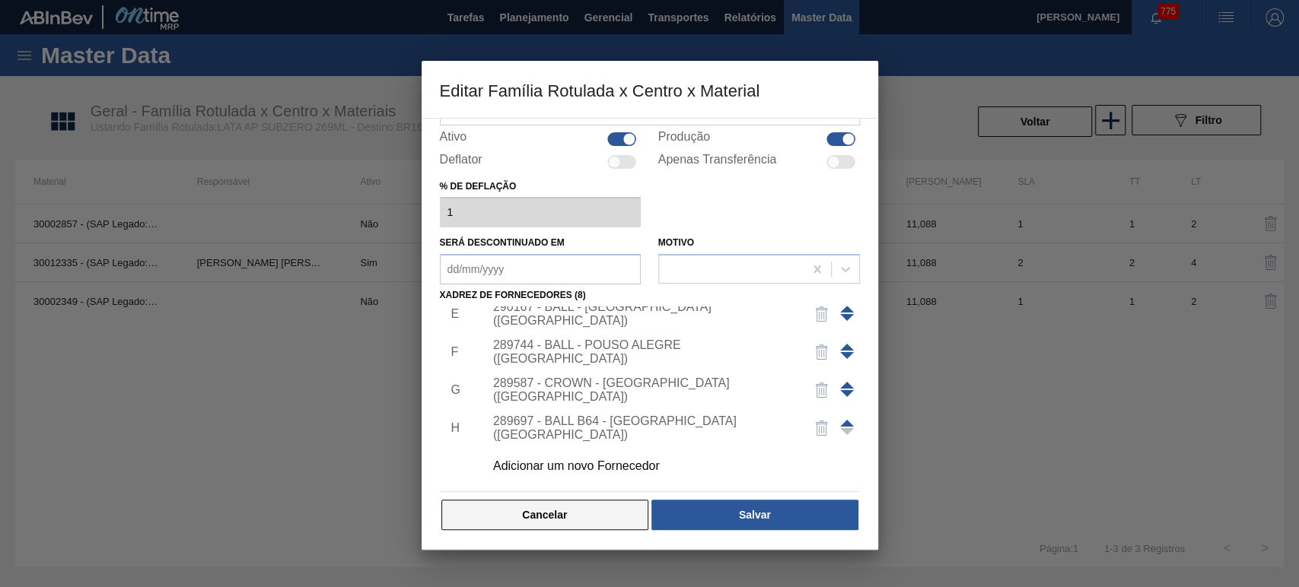
click at [585, 517] on button "Cancelar" at bounding box center [545, 515] width 208 height 30
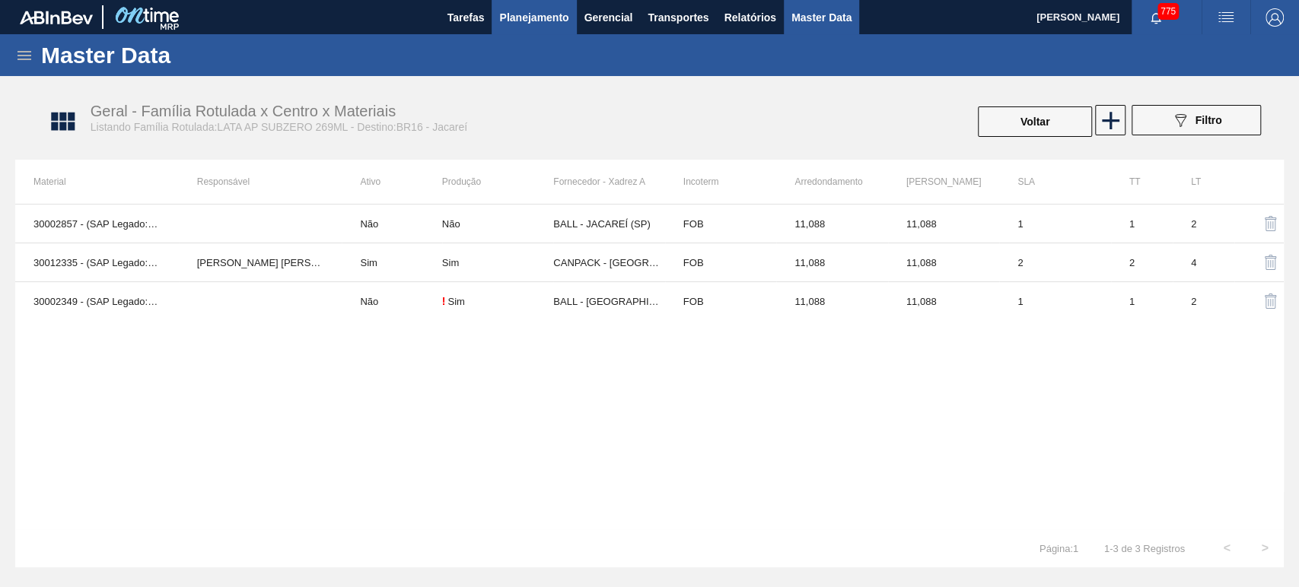
click at [555, 23] on span "Planejamento" at bounding box center [533, 17] width 69 height 18
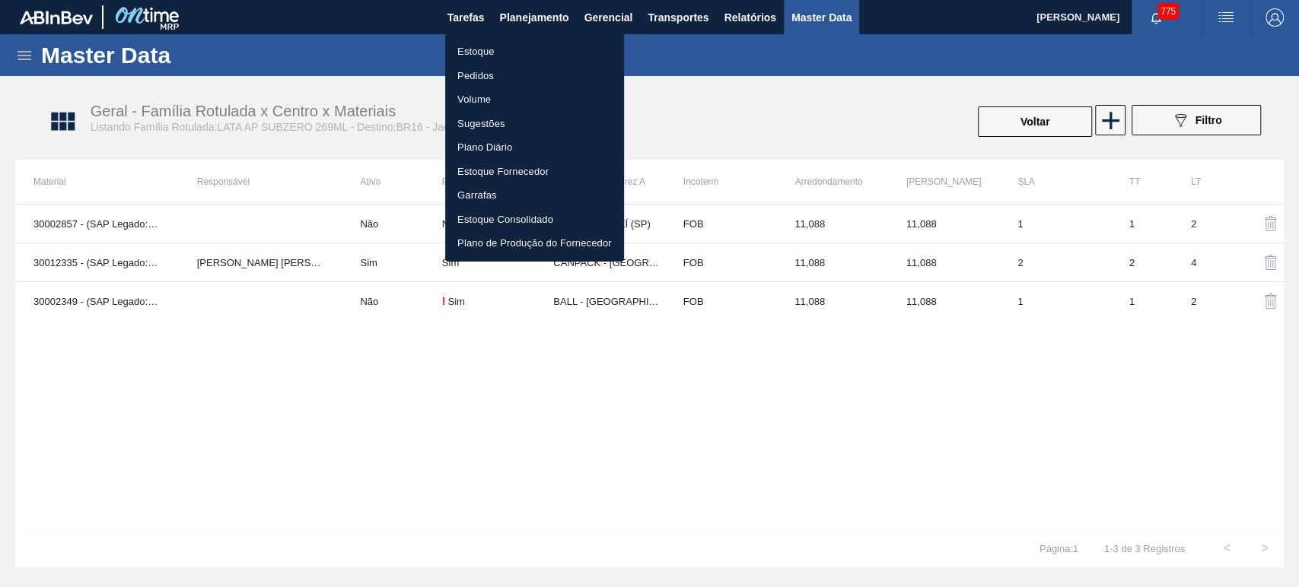
click at [473, 107] on li "Volume" at bounding box center [534, 100] width 179 height 24
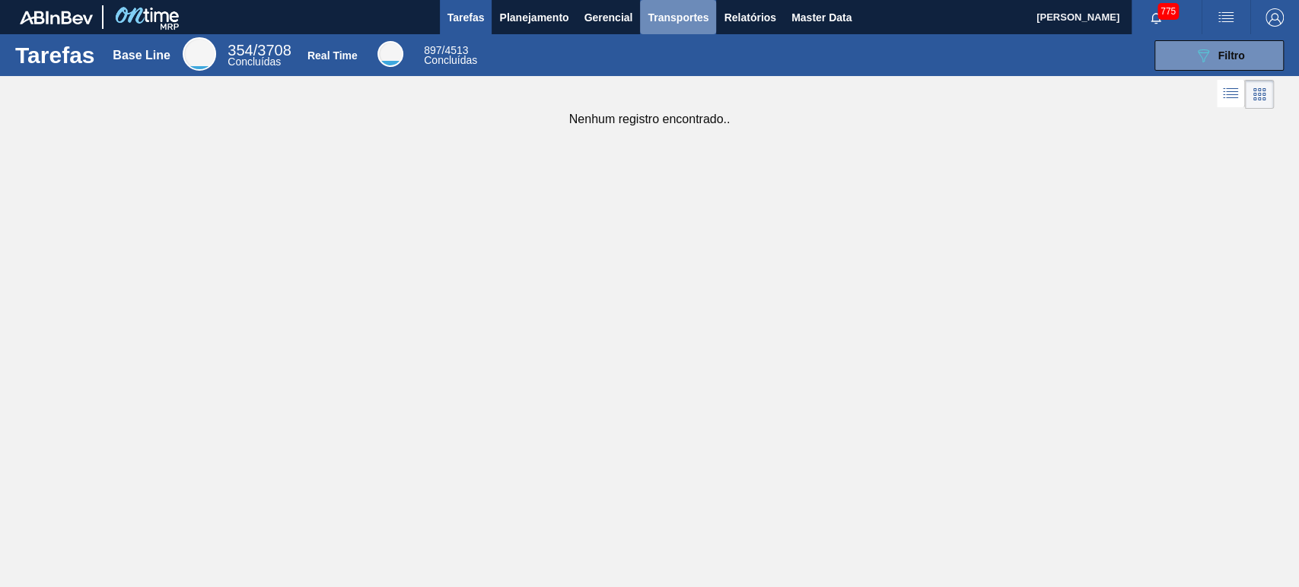
click at [663, 23] on span "Transportes" at bounding box center [678, 17] width 61 height 18
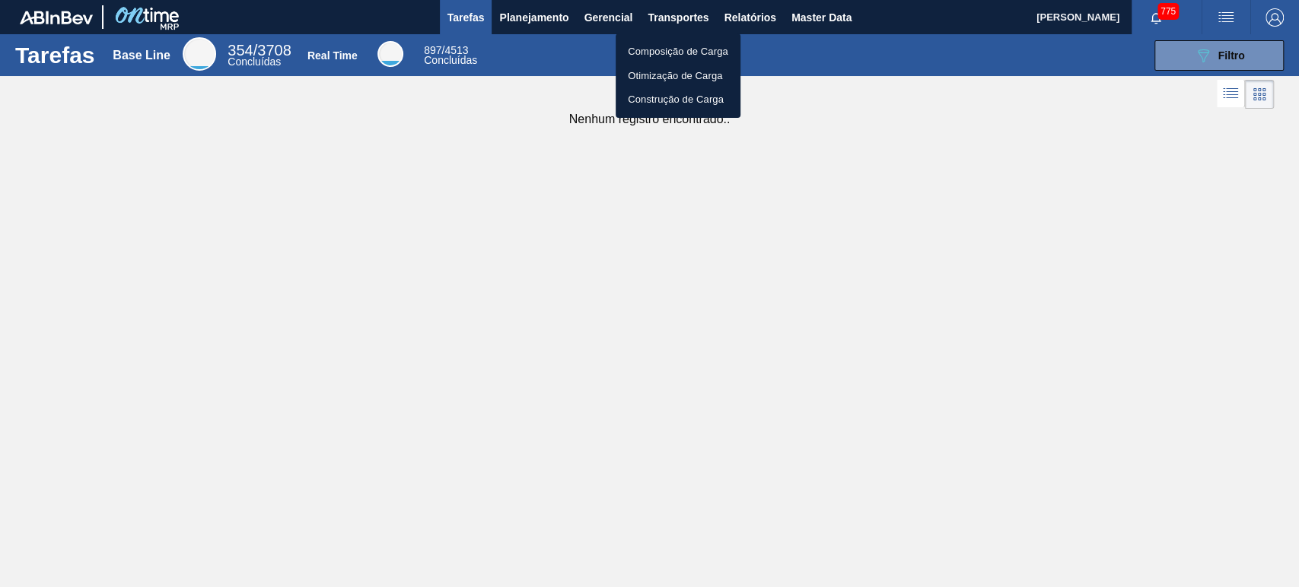
click at [668, 78] on li "Otimização de Carga" at bounding box center [678, 76] width 125 height 24
